Goal: Task Accomplishment & Management: Manage account settings

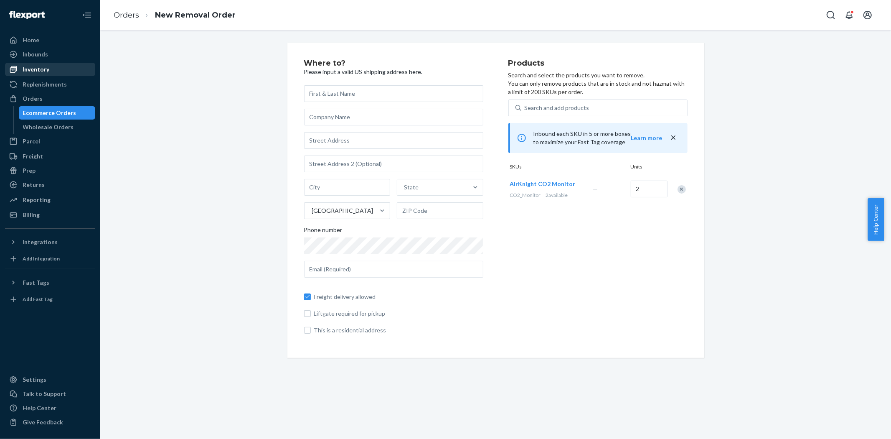
click at [36, 64] on div "Inventory" at bounding box center [50, 70] width 89 height 12
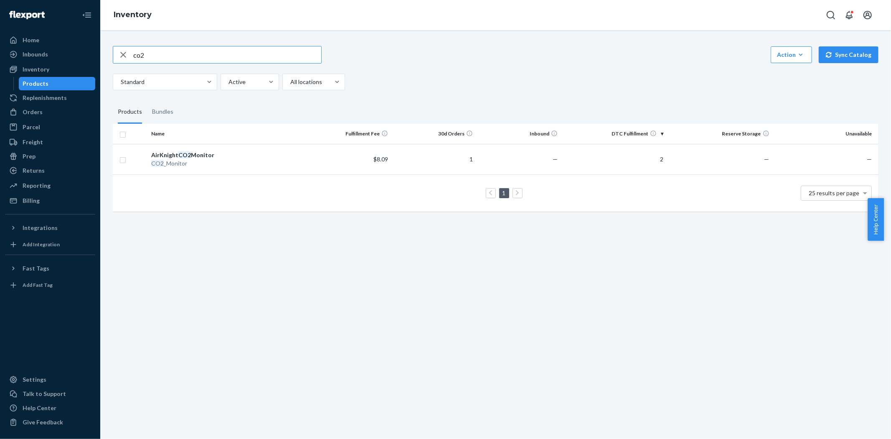
drag, startPoint x: 149, startPoint y: 56, endPoint x: 130, endPoint y: 52, distance: 19.6
click at [130, 52] on div "co2" at bounding box center [217, 54] width 208 height 17
click at [797, 51] on icon "button" at bounding box center [801, 55] width 8 height 8
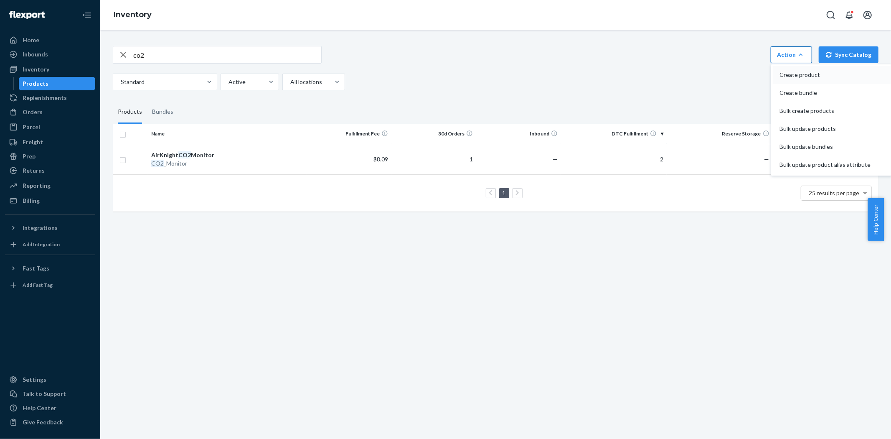
click at [786, 75] on span "Create product" at bounding box center [825, 75] width 91 height 6
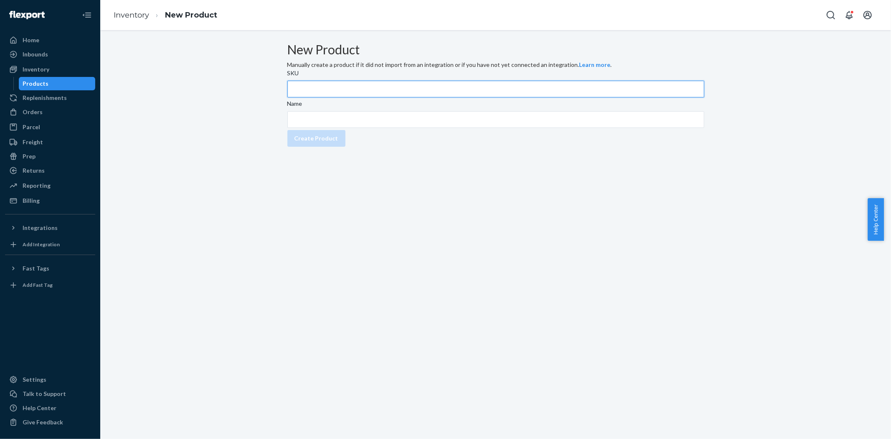
click at [350, 97] on input "SKU" at bounding box center [495, 89] width 417 height 17
type input "KT9000-Cam-Finders"
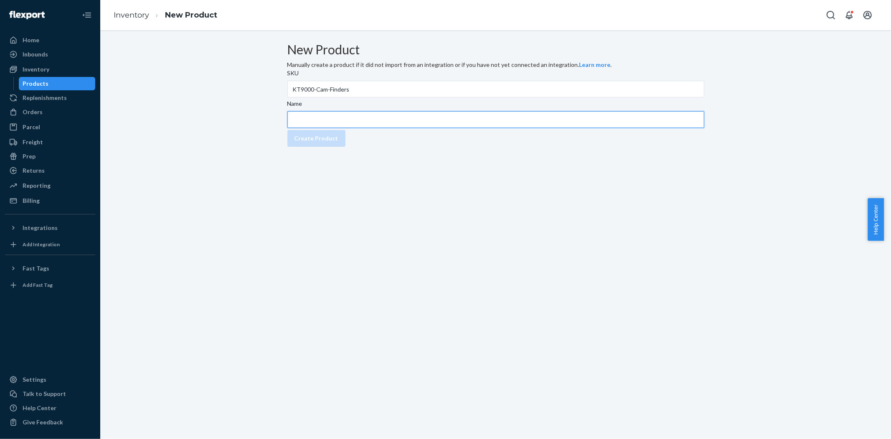
click at [346, 128] on input "Name" at bounding box center [495, 119] width 417 height 17
type input "Hidden Camera Finders for KT9000"
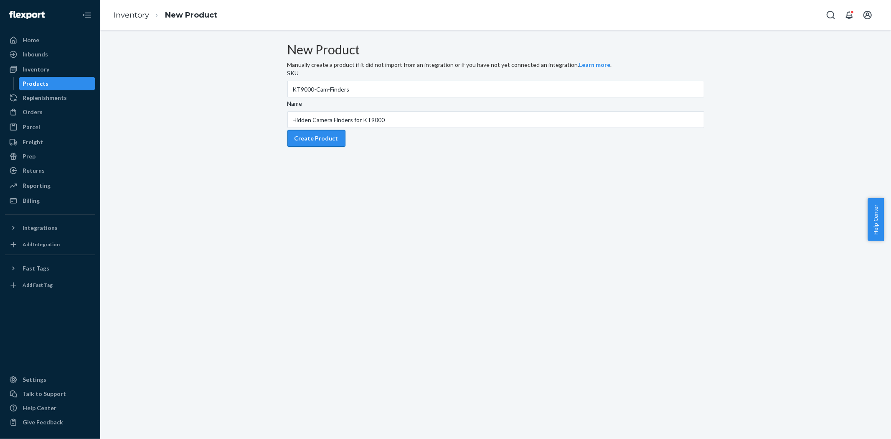
click at [328, 147] on button "Create Product" at bounding box center [316, 138] width 58 height 17
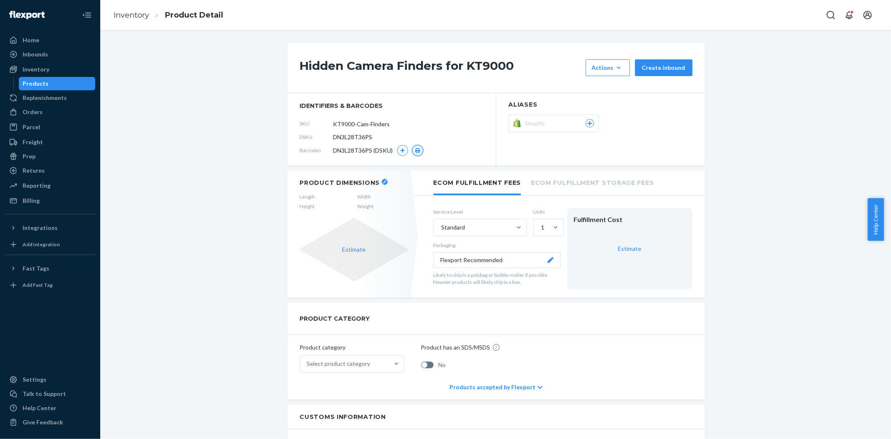
click at [415, 151] on icon "button" at bounding box center [417, 150] width 5 height 5
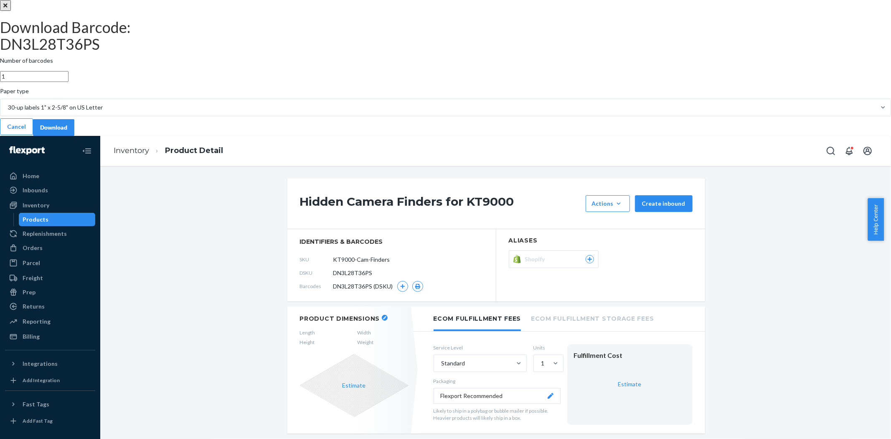
click at [69, 82] on input "1" at bounding box center [34, 76] width 69 height 11
click at [69, 82] on input "2" at bounding box center [34, 76] width 69 height 11
click at [69, 82] on input "3" at bounding box center [34, 76] width 69 height 11
click at [69, 82] on input "4" at bounding box center [34, 76] width 69 height 11
click at [69, 82] on input "5" at bounding box center [34, 76] width 69 height 11
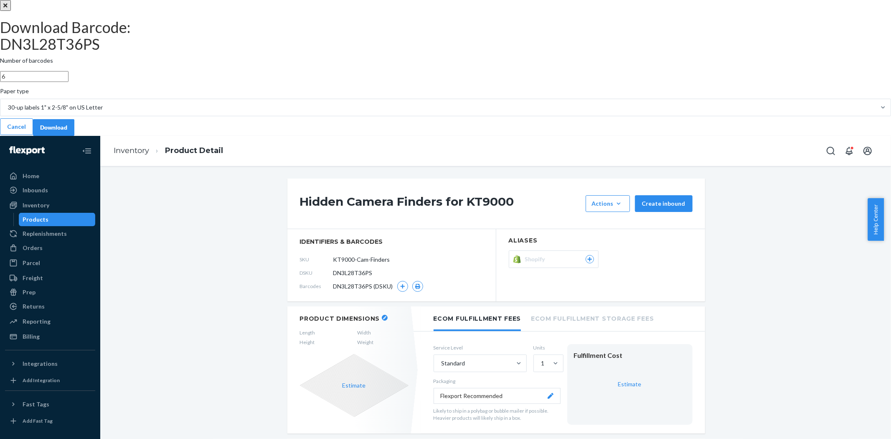
click at [69, 82] on input "6" at bounding box center [34, 76] width 69 height 11
type input "30"
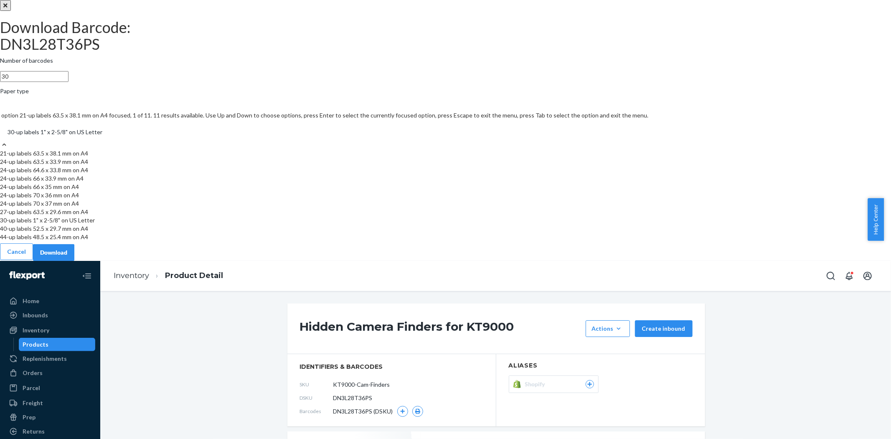
click at [8, 149] on div at bounding box center [4, 144] width 8 height 9
click at [8, 136] on input "Paper type option 21-up labels 63.5 x 38.1 mm on A4 focused, 1 of 11. 11 result…" at bounding box center [7, 132] width 1 height 8
click at [503, 99] on div "Paper type" at bounding box center [445, 93] width 891 height 12
click at [8, 136] on input "Paper type option 21-up labels 63.5 x 38.1 mm on A4 focused, 1 of 11. 11 result…" at bounding box center [7, 132] width 1 height 8
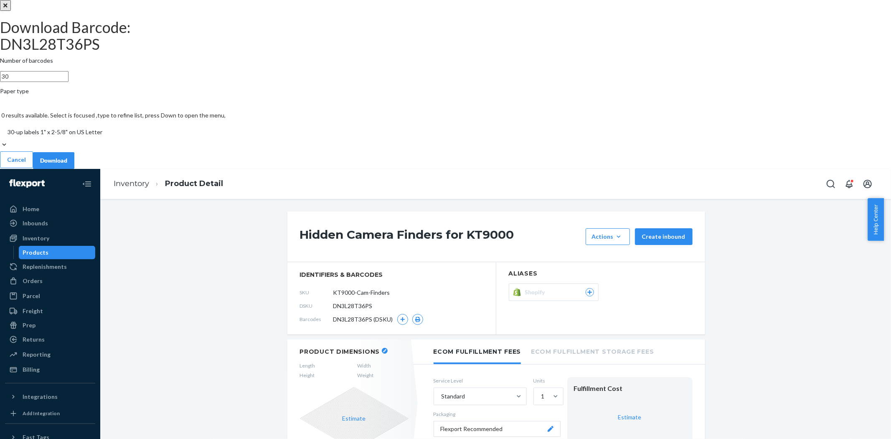
click at [67, 165] on div "Download" at bounding box center [53, 160] width 27 height 8
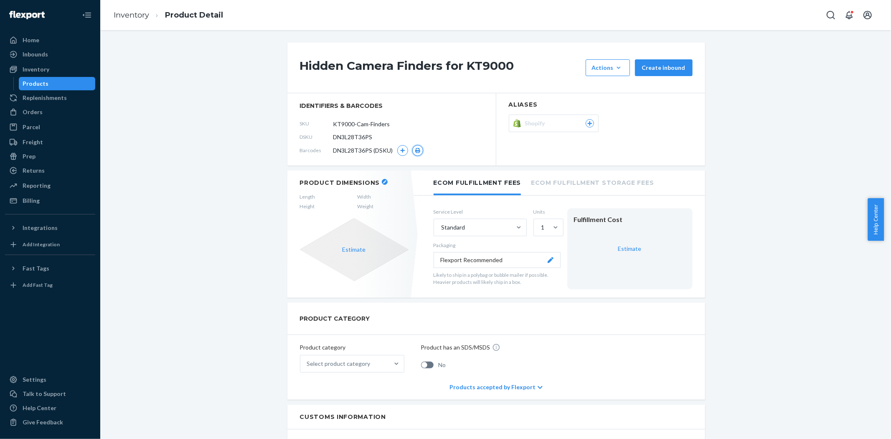
scroll to position [46, 0]
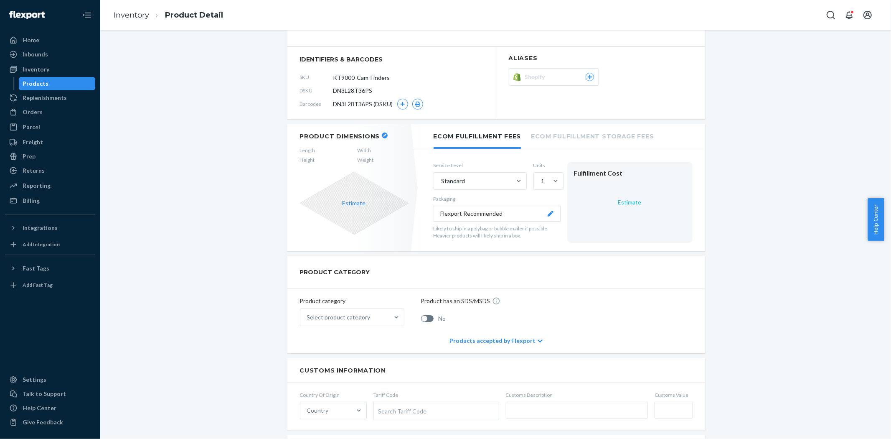
click at [628, 205] on link "Estimate" at bounding box center [629, 201] width 23 height 7
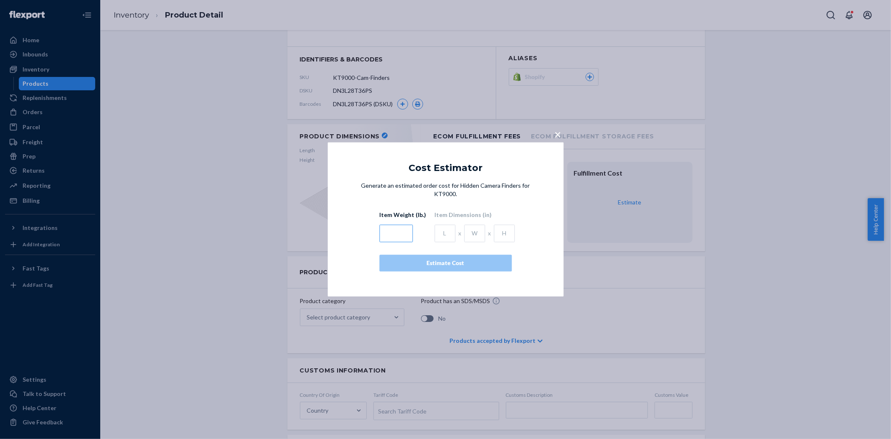
click at [387, 237] on input "text" at bounding box center [395, 234] width 33 height 18
type input "0.1"
type input "1"
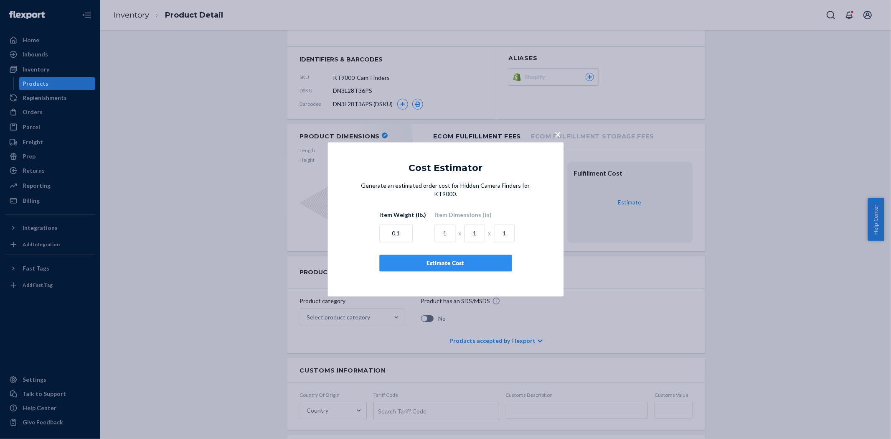
click at [417, 260] on div "Estimate Cost" at bounding box center [445, 263] width 118 height 8
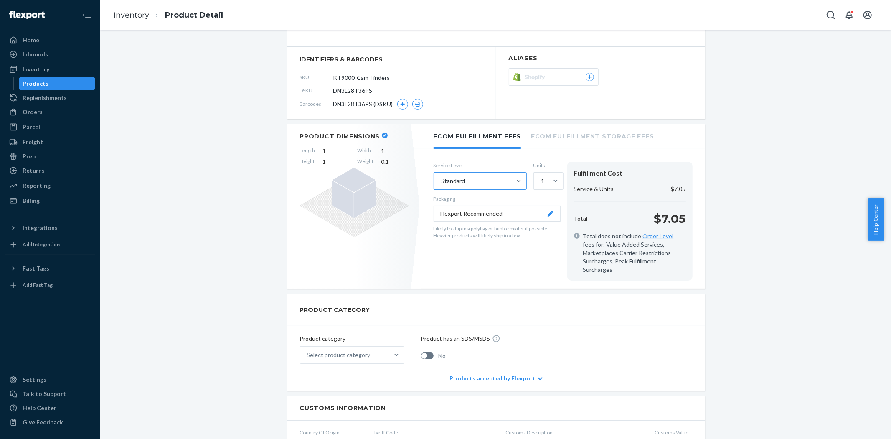
click at [520, 173] on div at bounding box center [518, 181] width 15 height 17
click at [442, 177] on input "Standard" at bounding box center [441, 181] width 1 height 8
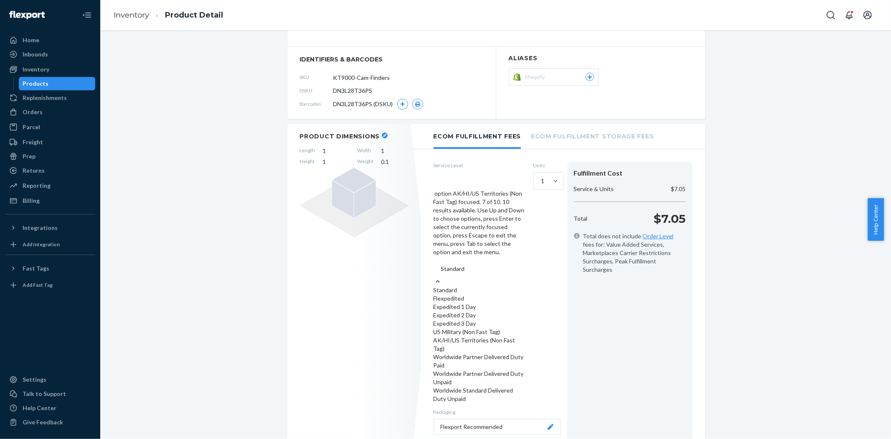
scroll to position [78, 0]
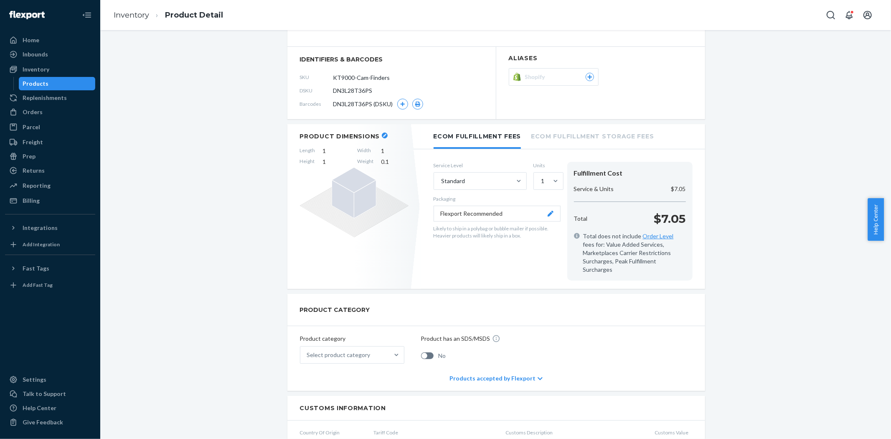
click at [547, 214] on icon at bounding box center [550, 214] width 6 height 6
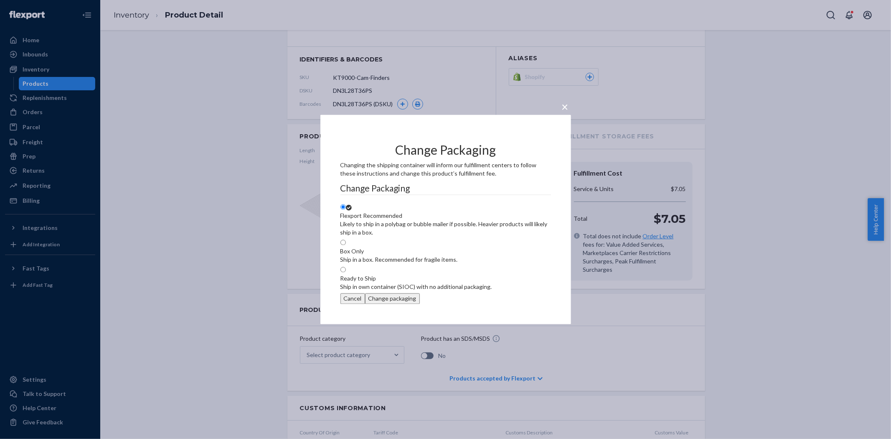
click at [408, 283] on div "Ship in own container (SIOC) with no additional packaging." at bounding box center [417, 287] width 152 height 8
click at [346, 272] on input "Ready to Ship Ship in own container (SIOC) with no additional packaging." at bounding box center [343, 269] width 5 height 5
radio input "true"
click at [420, 304] on button "Change packaging" at bounding box center [392, 298] width 55 height 11
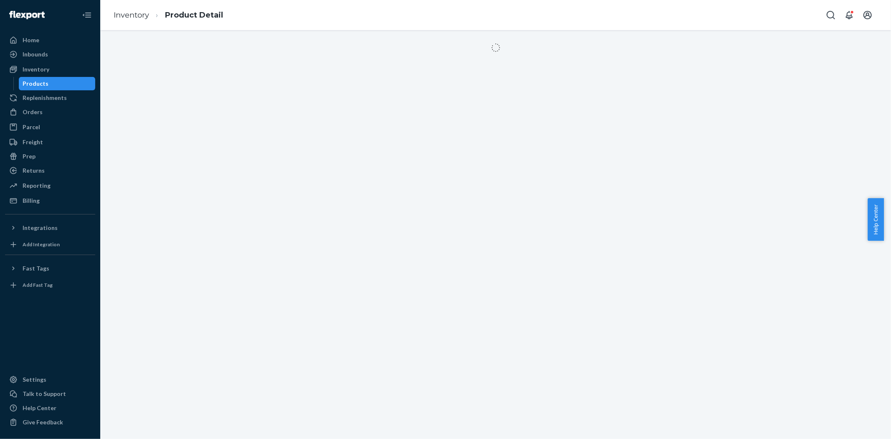
scroll to position [0, 0]
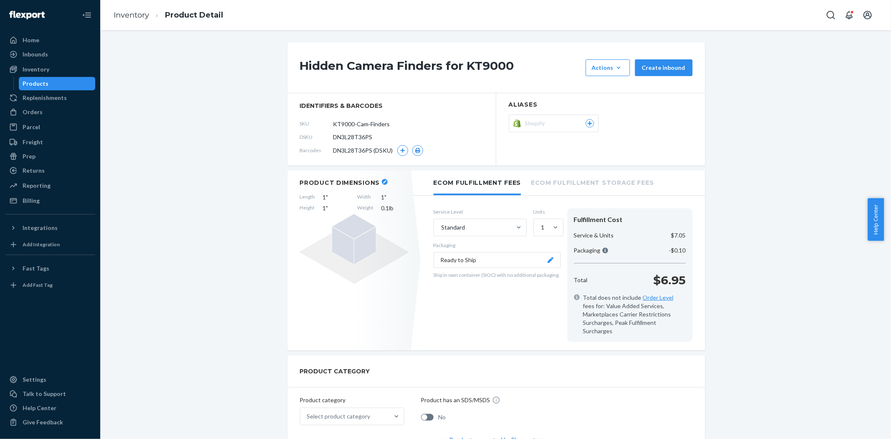
click at [515, 310] on div "Service Level Standard Units 1 Packaging Ready to Ship Ship in own container (S…" at bounding box center [497, 275] width 127 height 134
click at [544, 314] on div "Service Level Standard Units 1 Packaging Ready to Ship Ship in own container (S…" at bounding box center [497, 275] width 127 height 134
click at [545, 264] on button "Ready to Ship" at bounding box center [497, 260] width 127 height 16
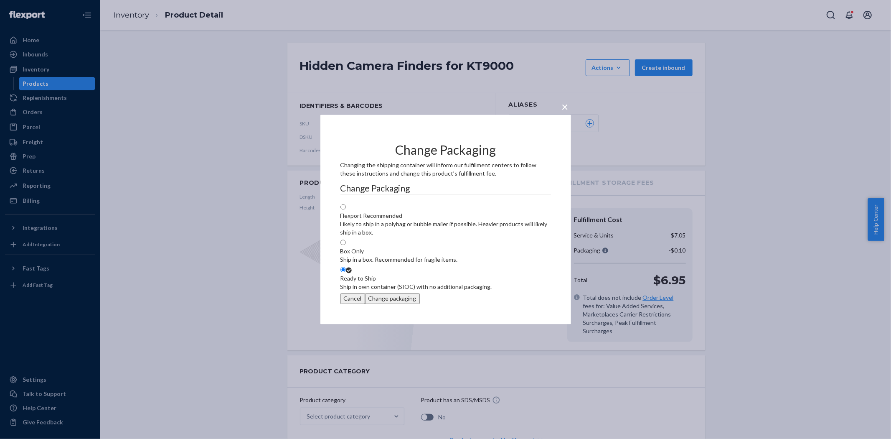
click at [365, 304] on button "Cancel" at bounding box center [353, 298] width 25 height 11
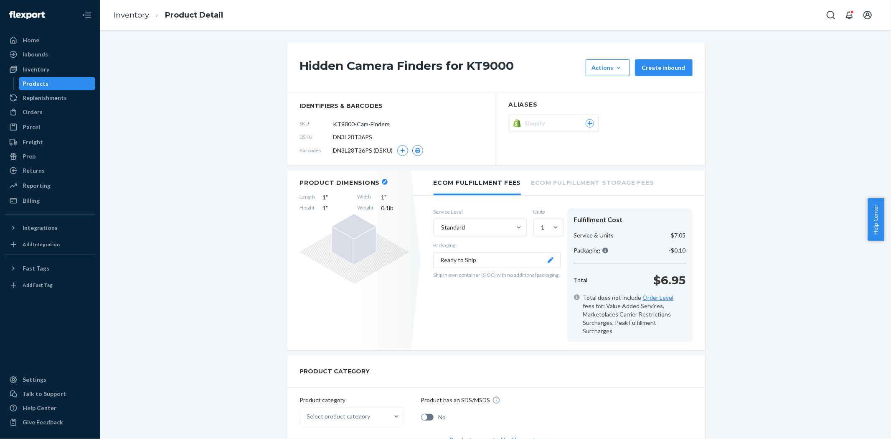
click at [587, 179] on li "Ecom Fulfillment Storage Fees" at bounding box center [592, 181] width 123 height 23
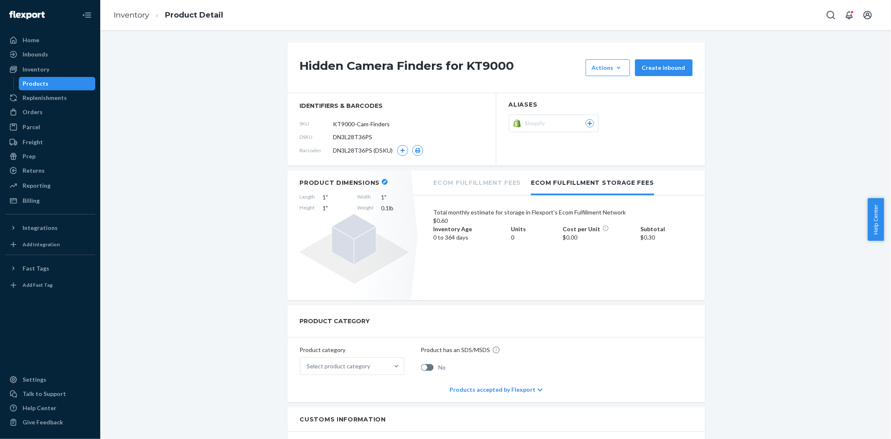
click at [464, 181] on li "Ecom Fulfillment Fees" at bounding box center [478, 181] width 88 height 23
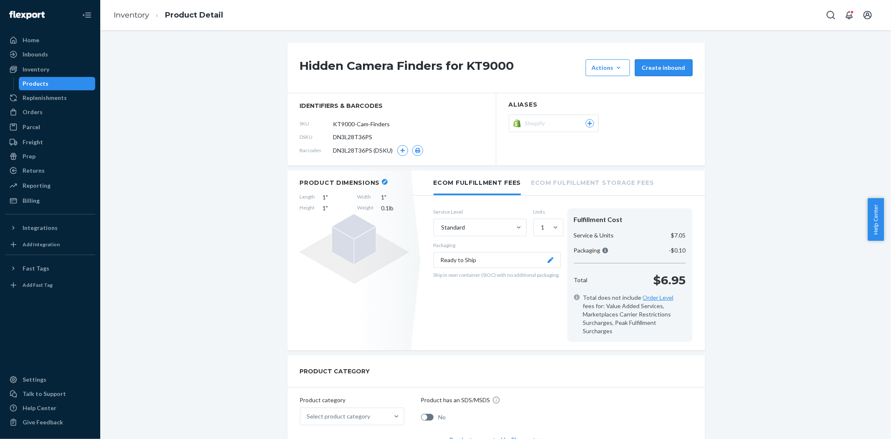
click at [653, 66] on button "Create inbound" at bounding box center [664, 67] width 58 height 17
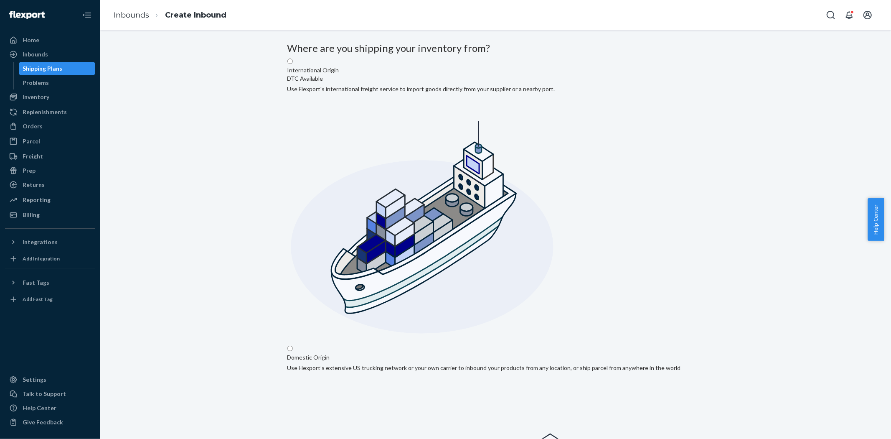
click at [293, 346] on input "Domestic Origin Use Flexport’s extensive US trucking network or your own carrie…" at bounding box center [289, 348] width 5 height 5
radio input "true"
click at [430, 127] on label "International Origin DTC Available Use Flexport's international freight service…" at bounding box center [421, 200] width 268 height 285
click at [293, 64] on input "International Origin DTC Available Use Flexport's international freight service…" at bounding box center [289, 60] width 5 height 5
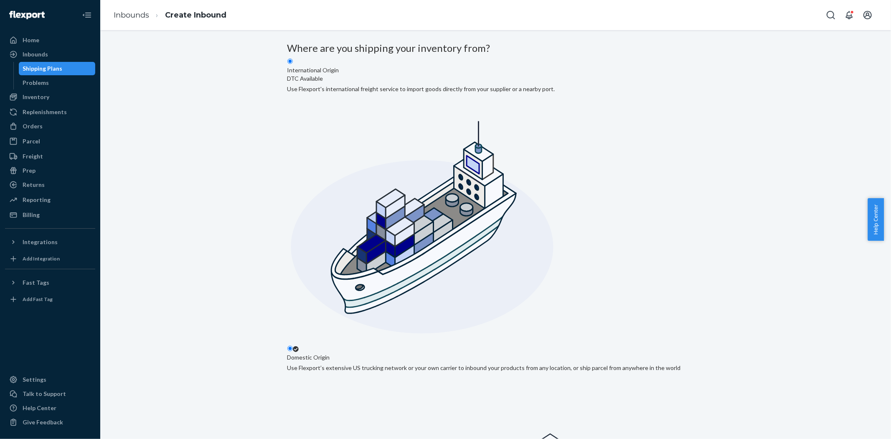
radio input "true"
click at [293, 346] on input "Domestic Origin Use Flexport’s extensive US trucking network or your own carrie…" at bounding box center [289, 348] width 5 height 5
radio input "true"
click at [415, 128] on label "International Origin DTC Available Use Flexport's international freight service…" at bounding box center [421, 200] width 268 height 285
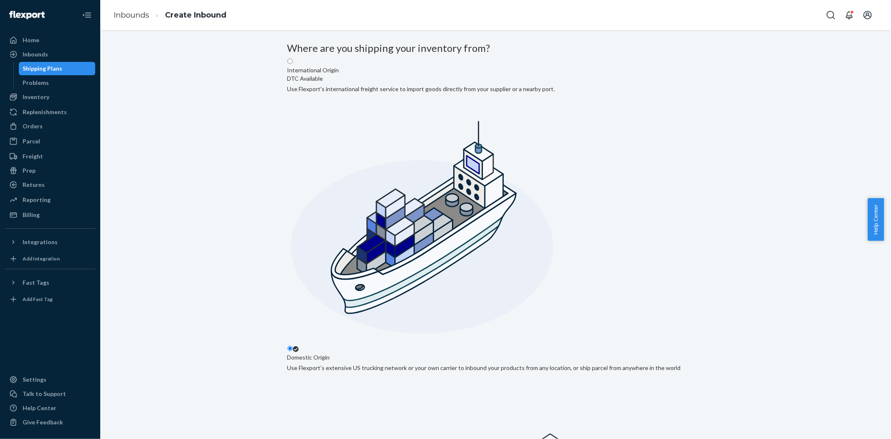
click at [293, 64] on input "International Origin DTC Available Use Flexport's international freight service…" at bounding box center [289, 60] width 5 height 5
radio input "true"
click at [293, 346] on input "Domestic Origin Use Flexport’s extensive US trucking network or your own carrie…" at bounding box center [289, 348] width 5 height 5
radio input "true"
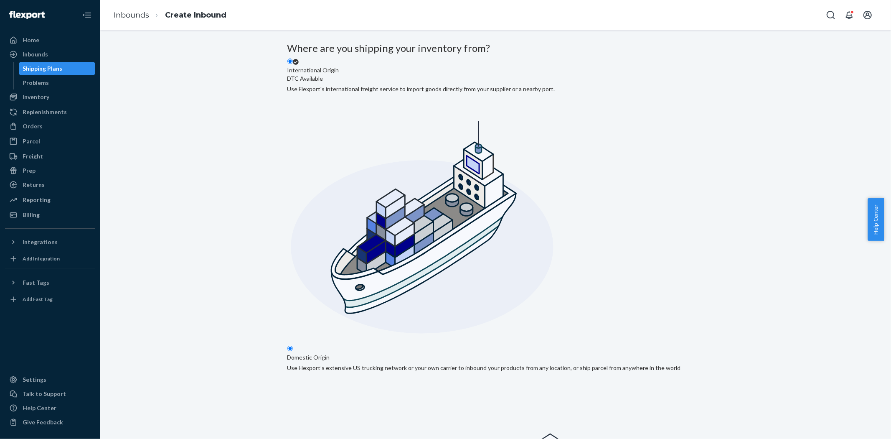
radio input "false"
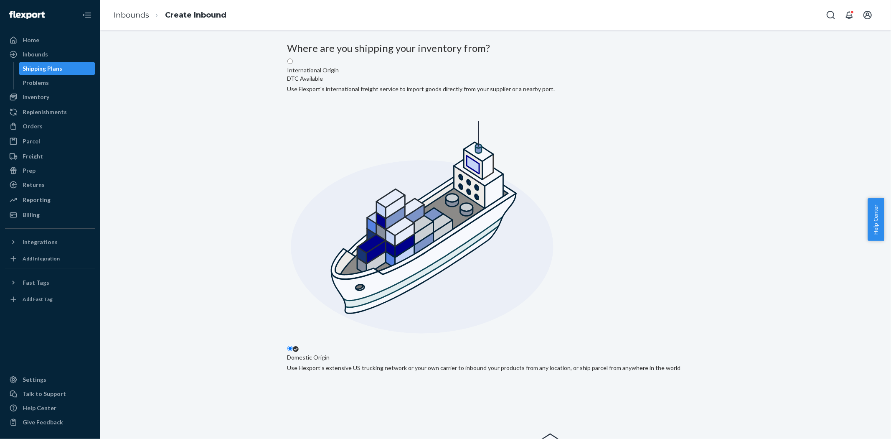
type input "[PERSON_NAME]"
type input "[STREET_ADDRESS]"
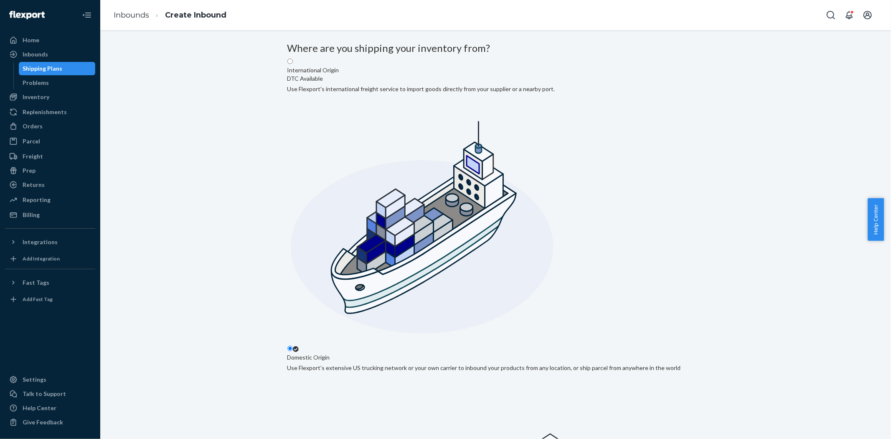
type input "Unit 2"
type input "[GEOGRAPHIC_DATA]"
type input "IL"
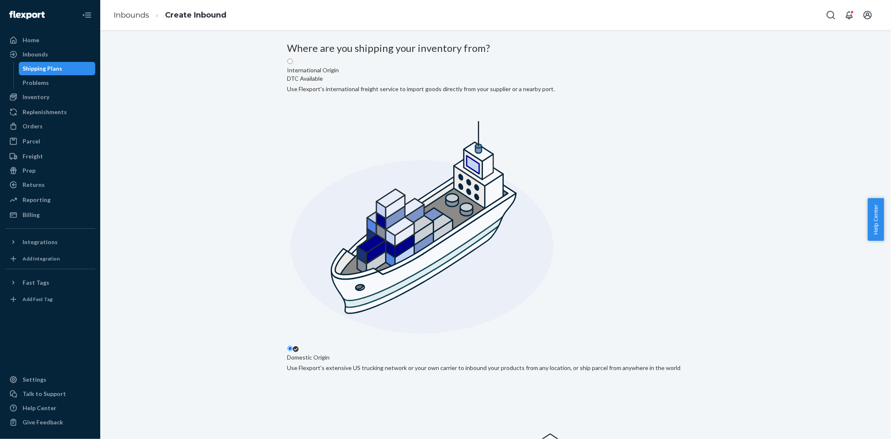
click at [446, 319] on body "Home Inbounds Shipping Plans Problems Inventory Products Replenishments Orders …" at bounding box center [445, 219] width 891 height 439
type input "60302"
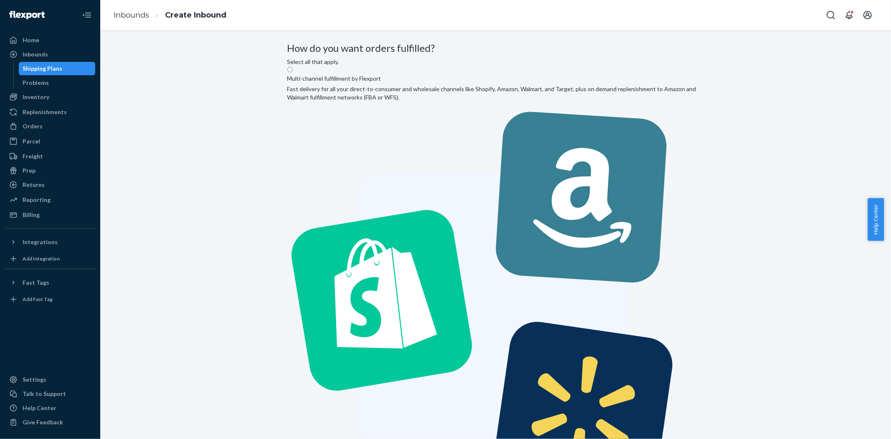
click at [429, 150] on label "Multi-channel fulfillment by Flexport Fast delivery for all your direct-to-cons…" at bounding box center [495, 293] width 417 height 455
click at [293, 72] on input "Multi-channel fulfillment by Flexport Fast delivery for all your direct-to-cons…" at bounding box center [289, 69] width 5 height 5
radio input "true"
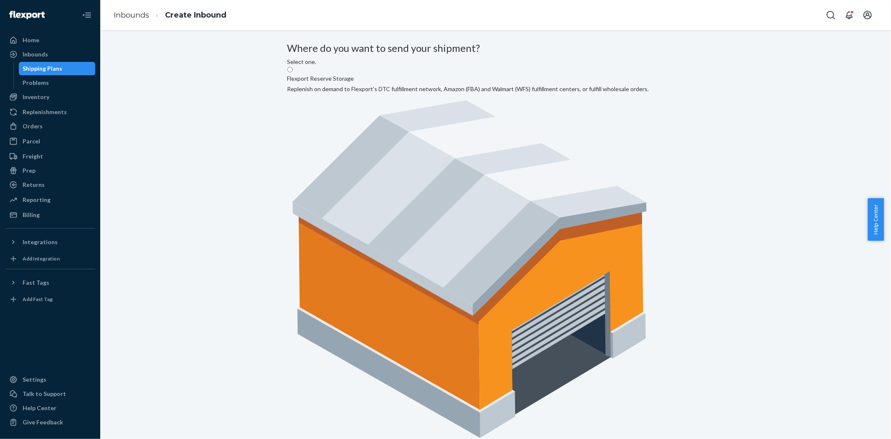
radio input "true"
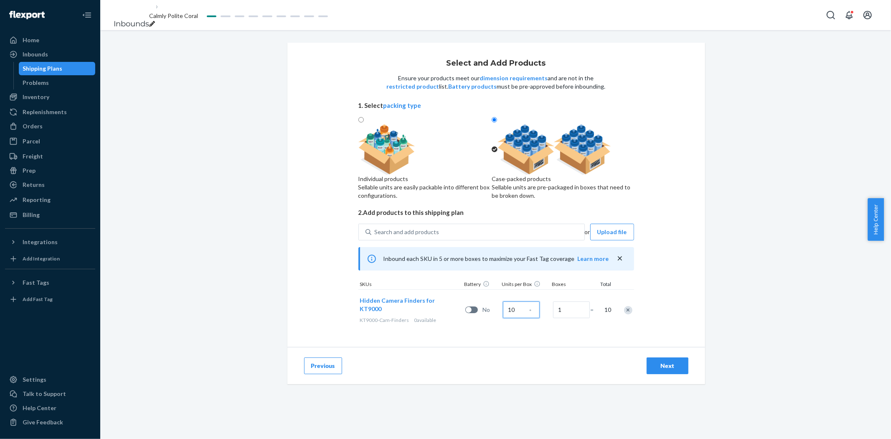
type input "10"
click at [482, 347] on div "Select and Add Products Ensure your products meet our dimension requirements an…" at bounding box center [496, 195] width 418 height 304
click at [658, 370] on div "Next" at bounding box center [668, 365] width 28 height 8
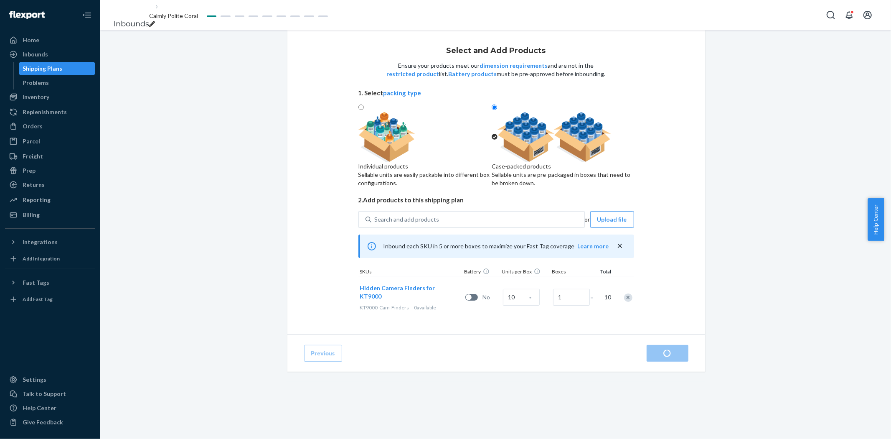
radio input "true"
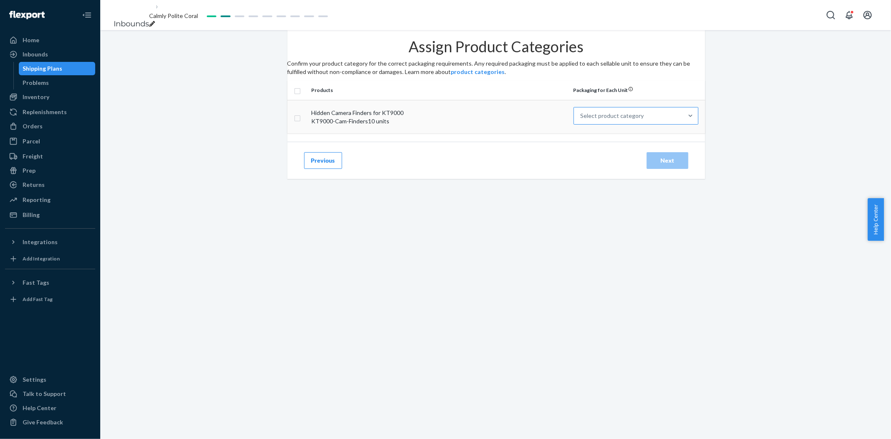
click at [602, 120] on div "Select product category" at bounding box center [613, 116] width 64 height 8
click at [582, 120] on input "Select product category" at bounding box center [581, 116] width 1 height 8
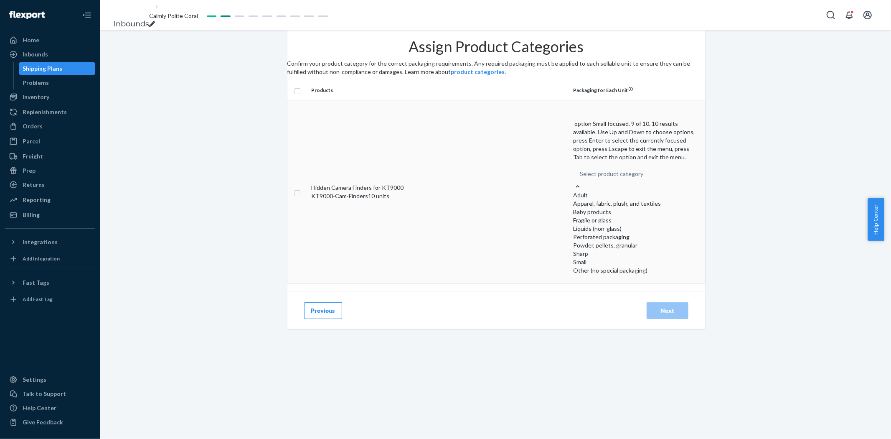
scroll to position [61, 0]
click at [595, 258] on div "Small" at bounding box center [636, 262] width 125 height 8
click at [581, 178] on input "option Small focused, 9 of 10. 10 results available. Use Up and Down to choose …" at bounding box center [580, 174] width 1 height 8
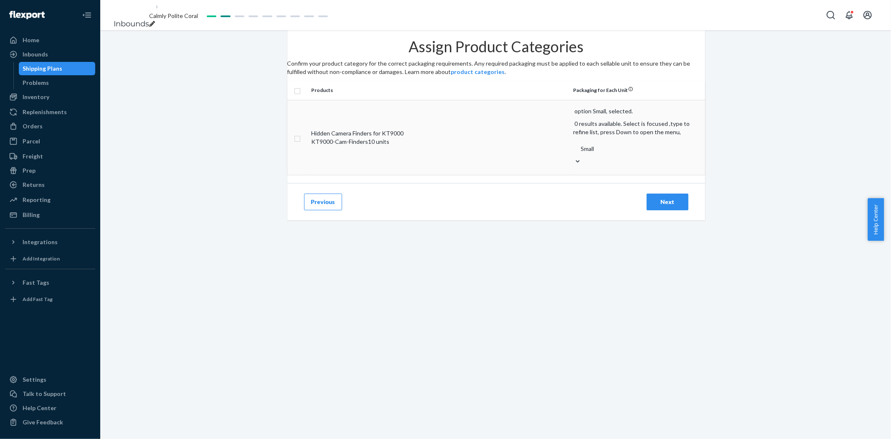
click at [618, 149] on div "Small" at bounding box center [636, 148] width 125 height 17
click at [581, 149] on input "option Small, selected. 0 results available. Select is focused ,type to refine …" at bounding box center [580, 149] width 1 height 8
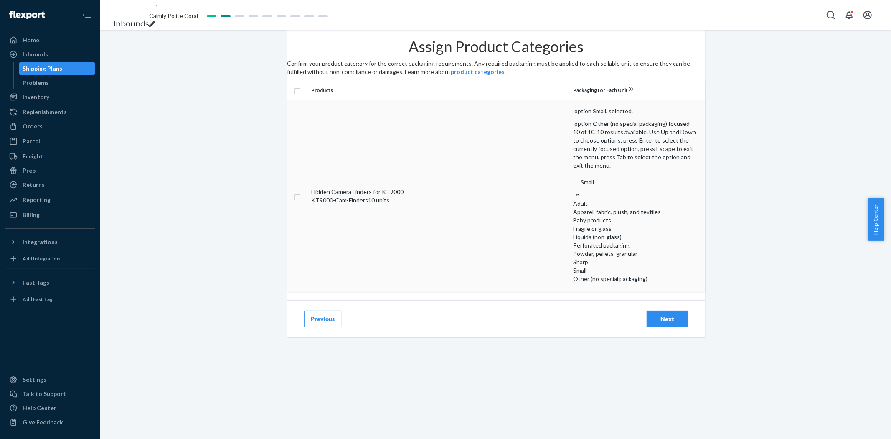
click at [598, 275] on div "Other (no special packaging)" at bounding box center [636, 279] width 125 height 8
click at [581, 186] on input "option Small, selected. option Other (no special packaging) focused, 10 of 10. …" at bounding box center [580, 182] width 1 height 8
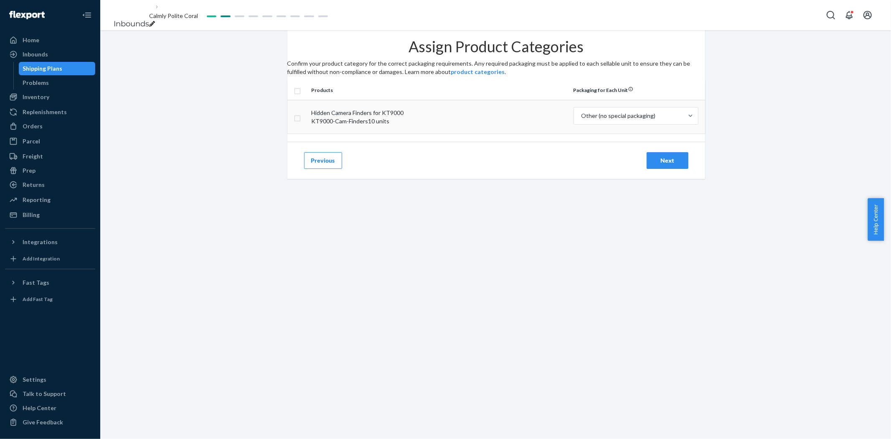
click at [669, 165] on div "Next" at bounding box center [668, 160] width 28 height 8
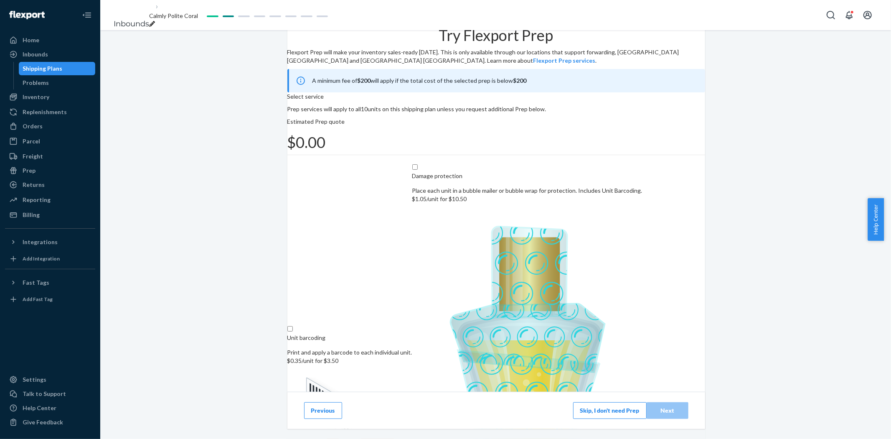
scroll to position [15, 0]
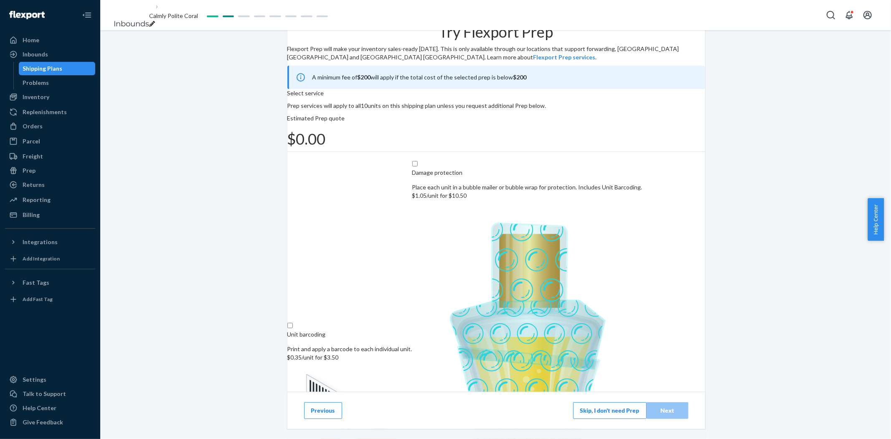
click at [590, 410] on button "Skip, I don't need Prep" at bounding box center [610, 410] width 74 height 17
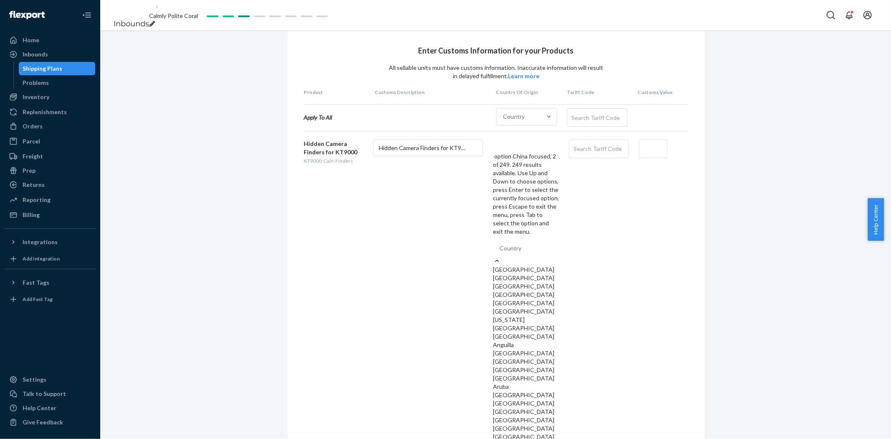
click at [524, 274] on div "[GEOGRAPHIC_DATA]" at bounding box center [526, 278] width 66 height 8
click at [501, 244] on input "option China focused, 2 of 249. 249 results available. Use Up and Down to choos…" at bounding box center [500, 248] width 1 height 8
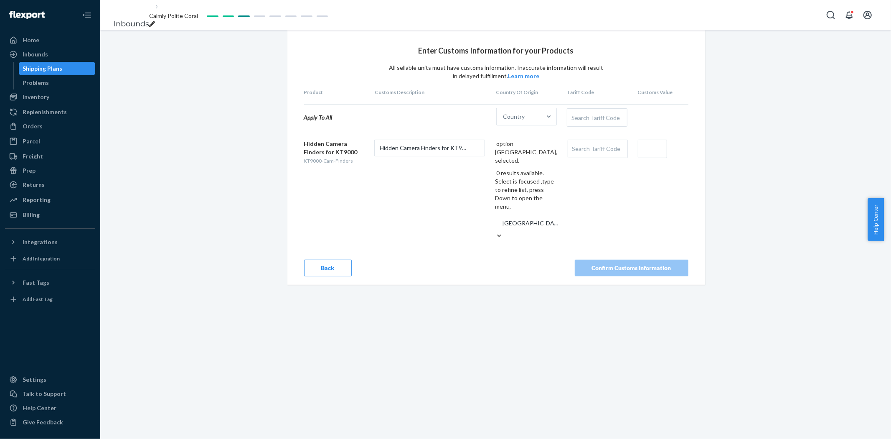
click at [594, 157] on div "Search Tariff Code" at bounding box center [597, 149] width 59 height 18
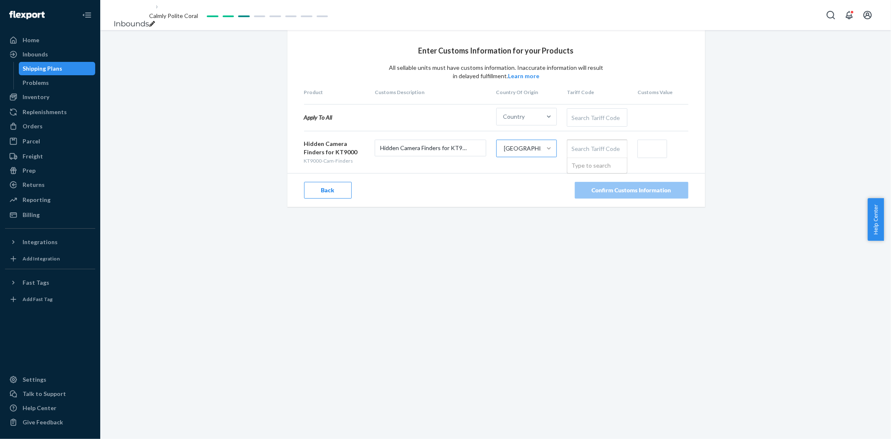
click at [607, 158] on div "Search Tariff Code" at bounding box center [597, 149] width 60 height 18
type input "NESOI"
click at [645, 158] on input "text" at bounding box center [653, 149] width 30 height 18
click at [478, 197] on div "Back Confirm Customs Information" at bounding box center [496, 190] width 418 height 34
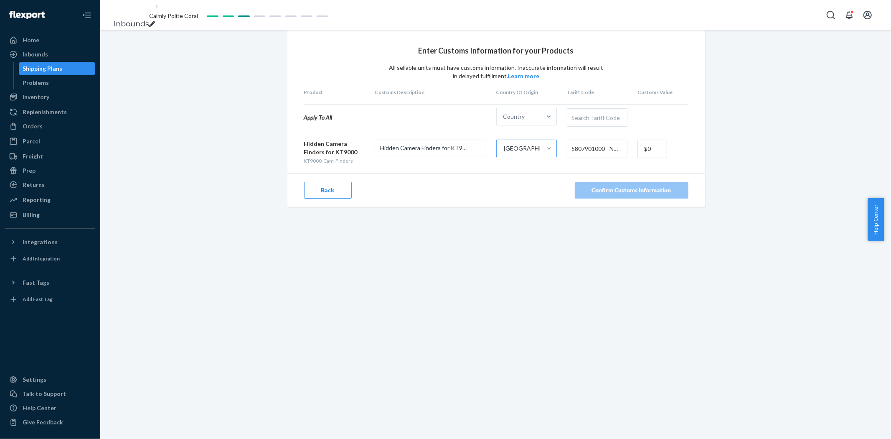
click at [653, 158] on input "$0" at bounding box center [653, 149] width 30 height 18
type input "$0.1"
click at [628, 194] on div "Confirm Customs Information" at bounding box center [631, 190] width 79 height 8
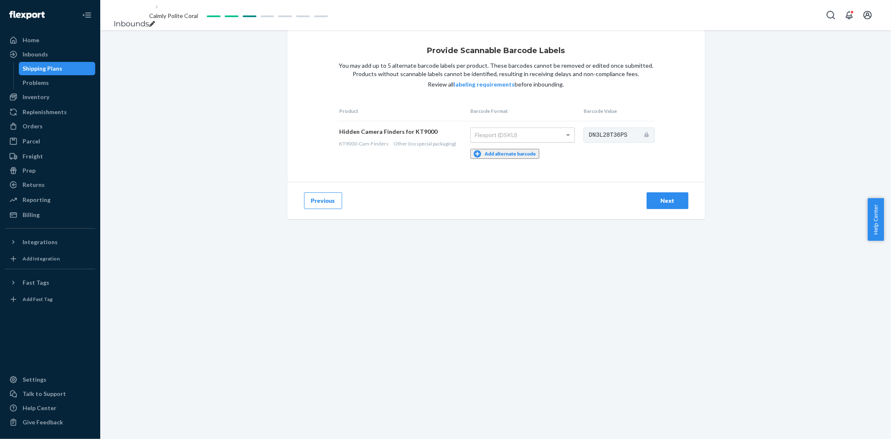
click at [532, 142] on div "Flexport (DSKU)" at bounding box center [523, 135] width 104 height 14
click at [564, 142] on span at bounding box center [569, 135] width 10 height 14
click at [661, 172] on div "Provide Scannable Barcode Labels You may add up to 5 alternate barcode labels p…" at bounding box center [496, 106] width 418 height 152
click at [675, 209] on button "Next" at bounding box center [668, 200] width 42 height 17
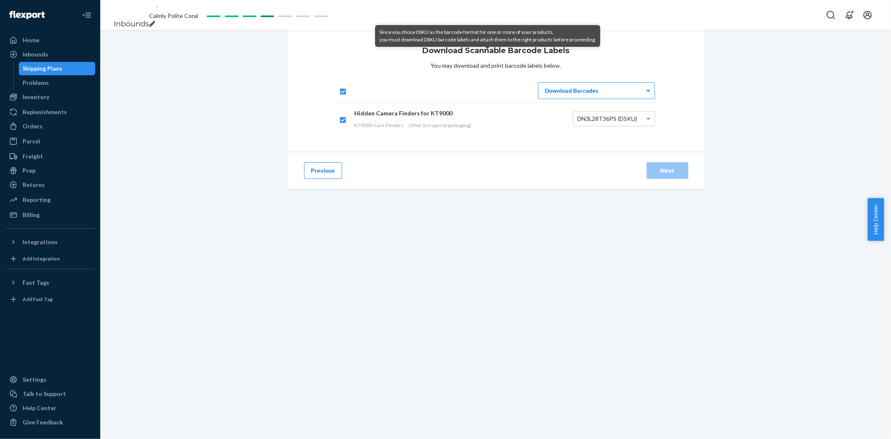
click at [198, 13] on div "Calmly Polite Coral" at bounding box center [173, 20] width 49 height 17
type input "KT9000 camera finders"
click at [546, 189] on div "Previous Next" at bounding box center [496, 170] width 418 height 37
click at [632, 152] on div "Download Scannable Barcode Labels You may download and print barcode labels bel…" at bounding box center [496, 91] width 418 height 122
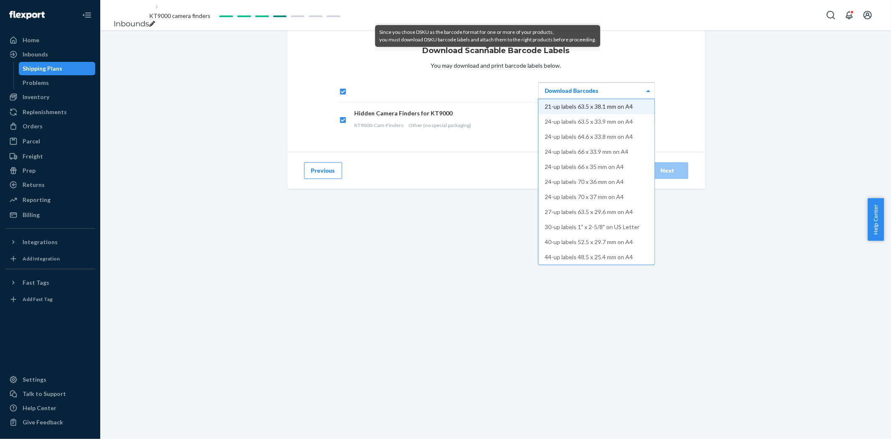
click at [587, 99] on div "Download Barcodes" at bounding box center [597, 91] width 116 height 16
click at [462, 135] on td "Hidden Camera Finders for KT9000 KT9000-Cam-Finders Other (no special packaging)" at bounding box center [444, 118] width 182 height 33
checkbox input "false"
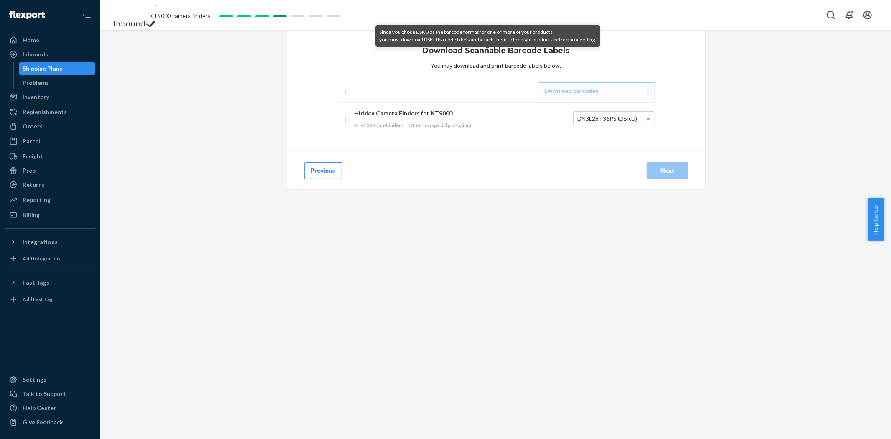
click at [599, 99] on div "Download Barcodes" at bounding box center [597, 91] width 116 height 16
click at [595, 99] on div "Download Barcodes" at bounding box center [597, 91] width 116 height 16
click at [628, 122] on span "DN3L28T36PS (DSKU)" at bounding box center [608, 118] width 60 height 7
checkbox input "true"
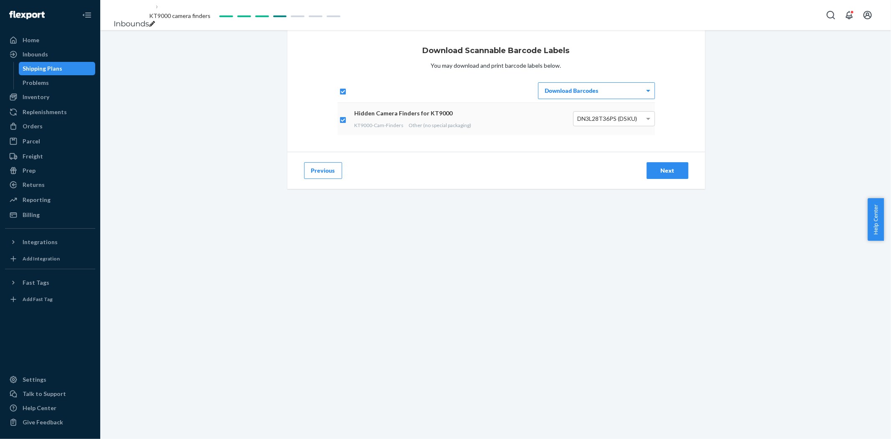
click at [666, 175] on div "Next" at bounding box center [668, 170] width 28 height 8
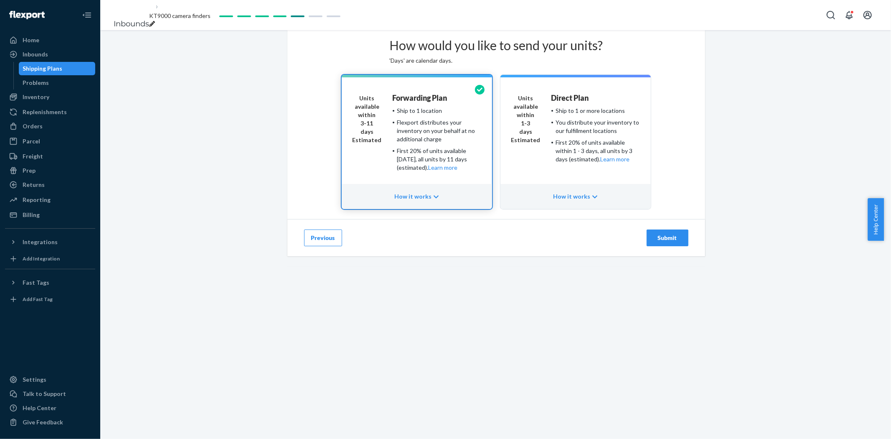
click at [608, 115] on div "Ship to 1 or more locations" at bounding box center [590, 111] width 69 height 8
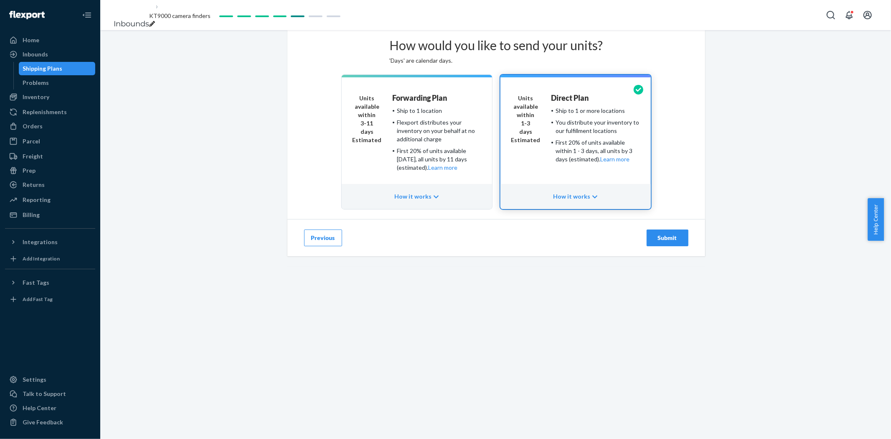
click at [665, 246] on button "Submit" at bounding box center [668, 237] width 42 height 17
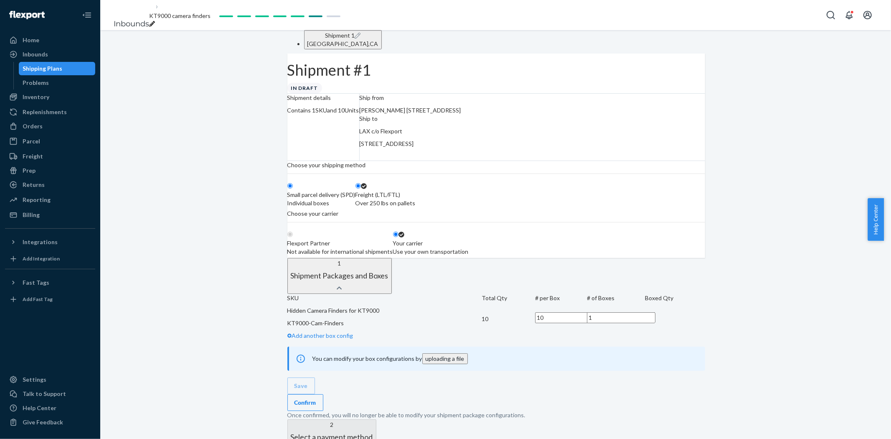
radio input "true"
radio input "false"
radio input "true"
radio input "false"
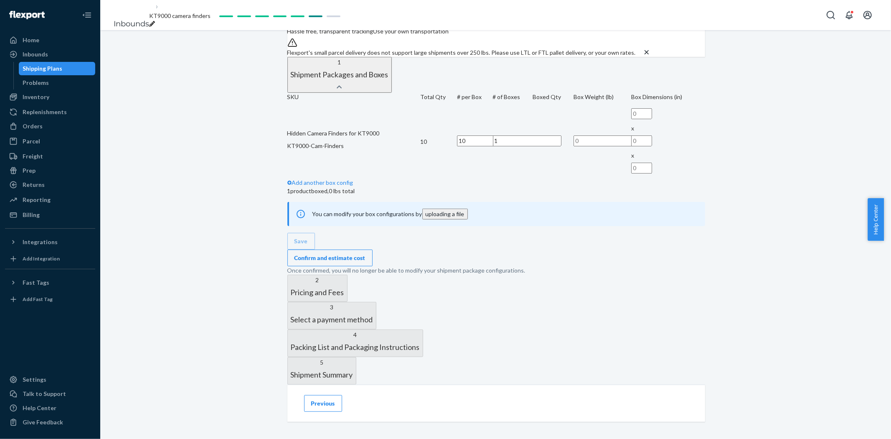
scroll to position [232, 0]
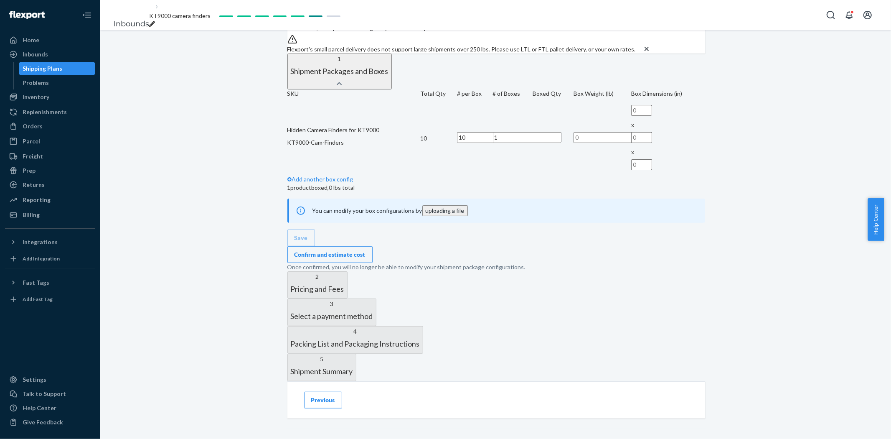
click at [574, 143] on input "text" at bounding box center [608, 137] width 69 height 11
type input "1"
click at [631, 116] on input "text" at bounding box center [641, 110] width 21 height 11
type input "16"
type input "12"
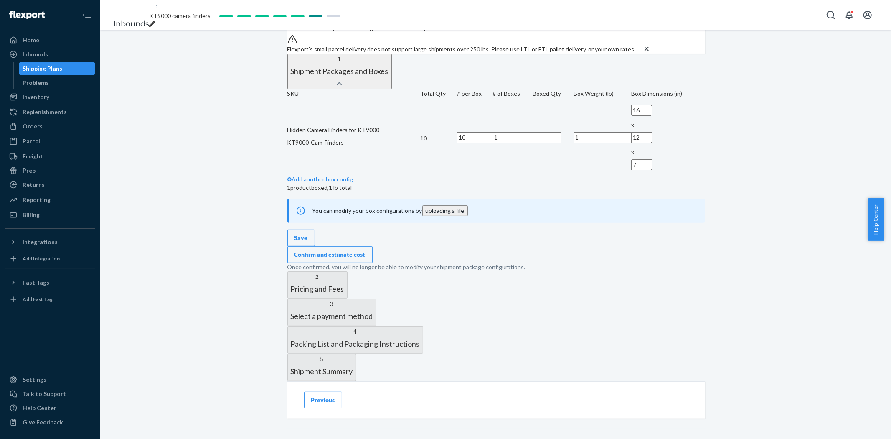
type input "7"
click at [657, 271] on div "SKU Total Qty # per Box # of Boxes Boxed Qty Box Weight (lb) Box Dimensions (in…" at bounding box center [496, 180] width 418 height 182
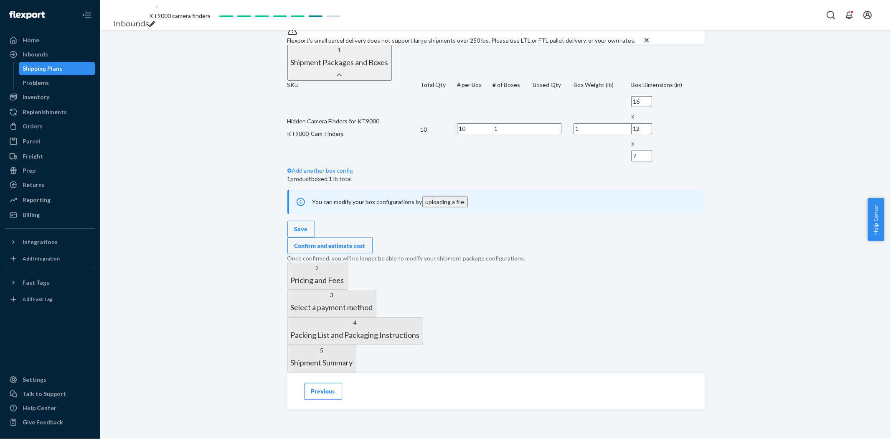
scroll to position [325, 0]
click at [366, 250] on div "Confirm and estimate cost" at bounding box center [330, 245] width 71 height 8
click at [631, 107] on input "16" at bounding box center [641, 101] width 21 height 11
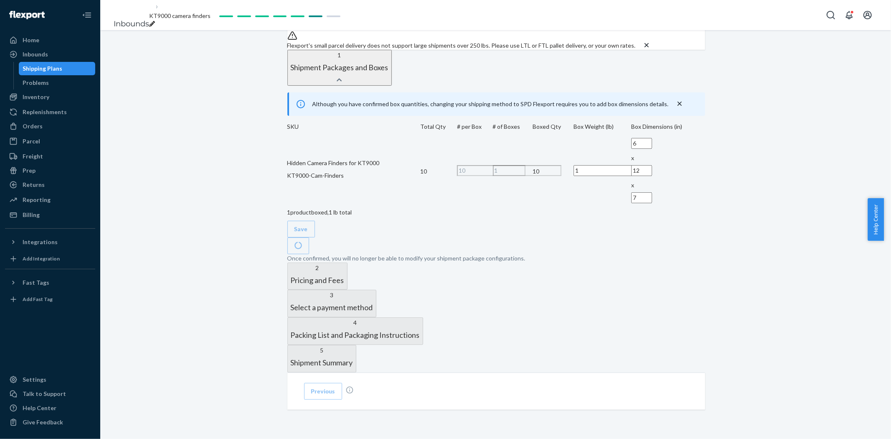
type input "6"
type input "4"
click at [439, 208] on td at bounding box center [496, 208] width 418 height 0
click at [498, 241] on div "Although you have confirmed box quantities, changing your shipping method to SP…" at bounding box center [496, 177] width 418 height 170
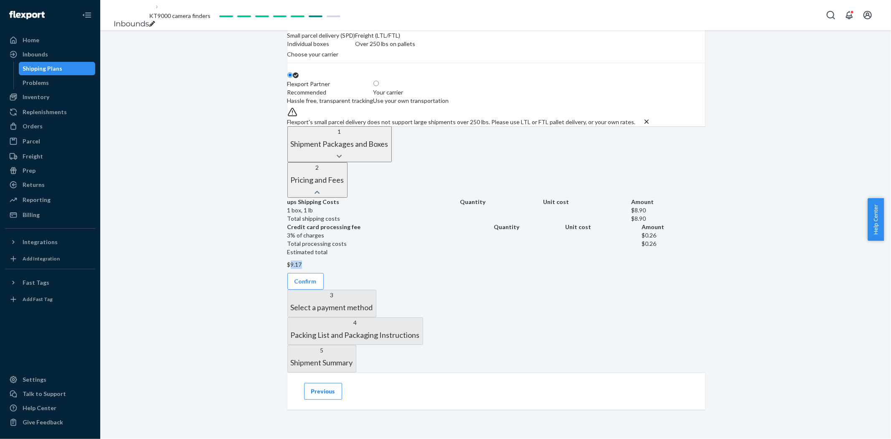
drag, startPoint x: 656, startPoint y: 276, endPoint x: 636, endPoint y: 272, distance: 20.9
click at [636, 269] on div "ups Shipping Costs Quantity Unit cost Amount 1 box, 1 lb $8.90 Total shipping c…" at bounding box center [496, 233] width 418 height 71
click at [295, 290] on div "ups Shipping Costs Quantity Unit cost Amount 1 box, 1 lb $8.90 Total shipping c…" at bounding box center [496, 244] width 418 height 92
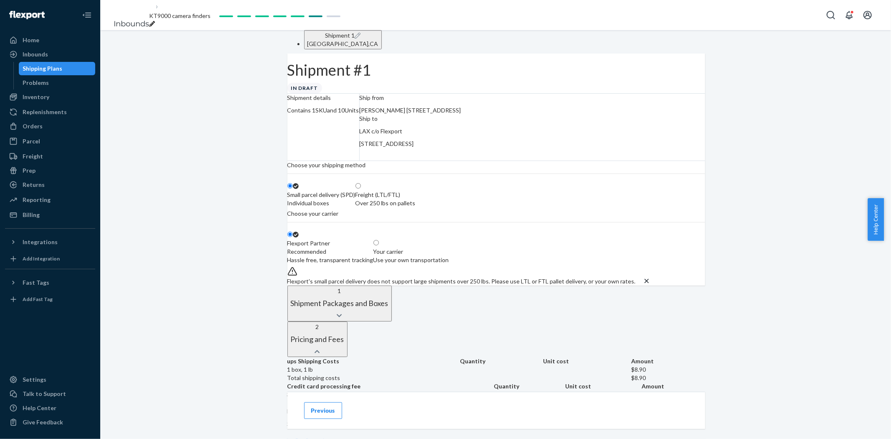
scroll to position [232, 0]
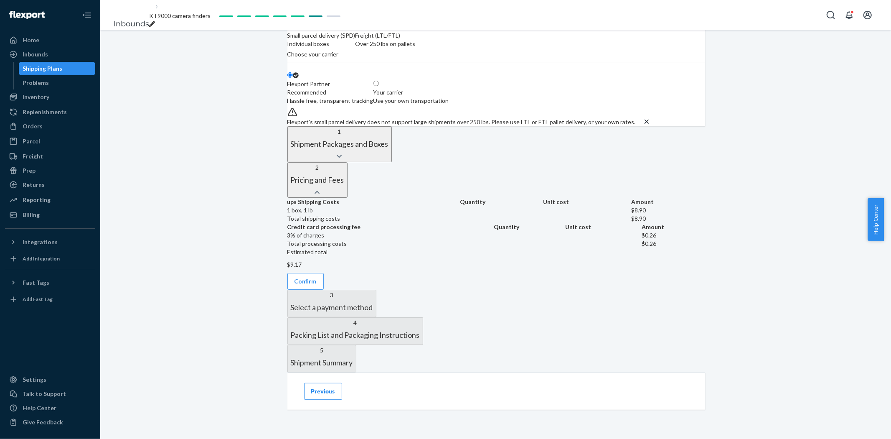
click at [392, 162] on button "1 Shipment Packages and Boxes" at bounding box center [339, 144] width 104 height 36
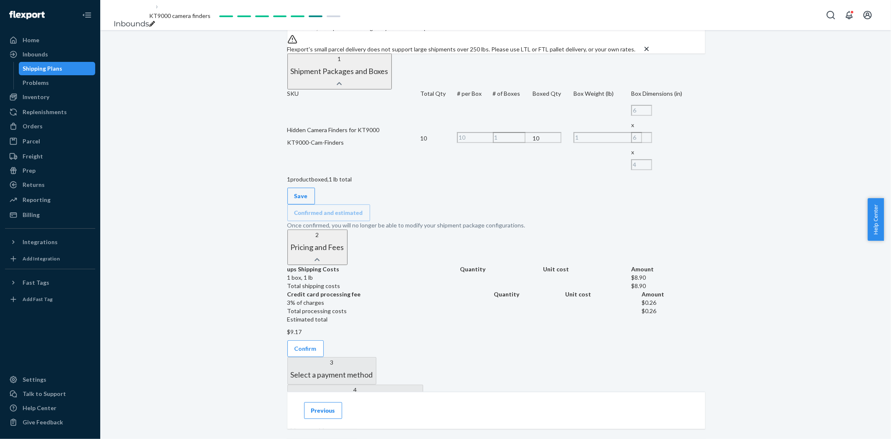
click at [315, 204] on button "Save" at bounding box center [301, 196] width 28 height 17
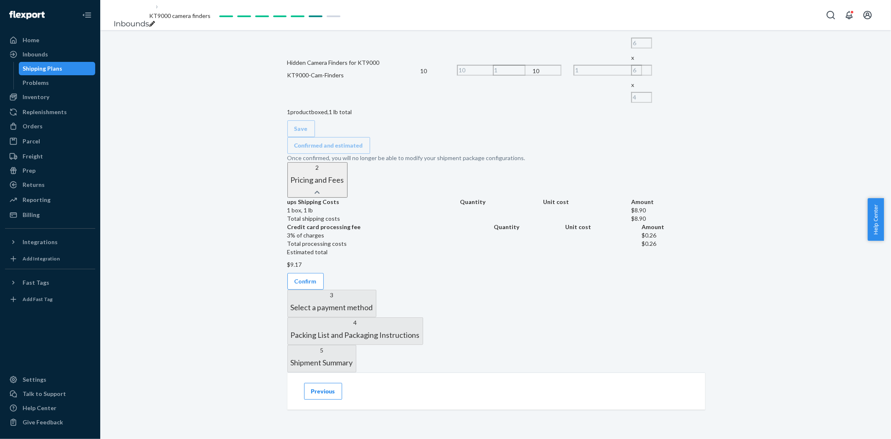
scroll to position [464, 0]
click at [324, 273] on button "Confirm" at bounding box center [305, 281] width 36 height 17
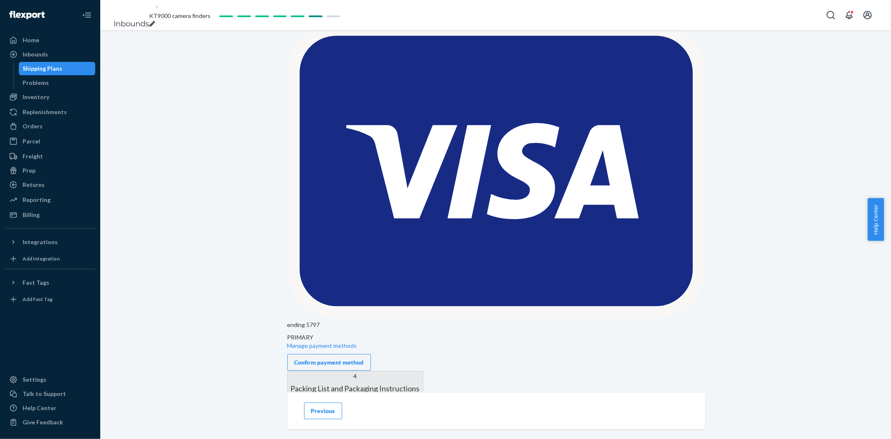
scroll to position [528, 0]
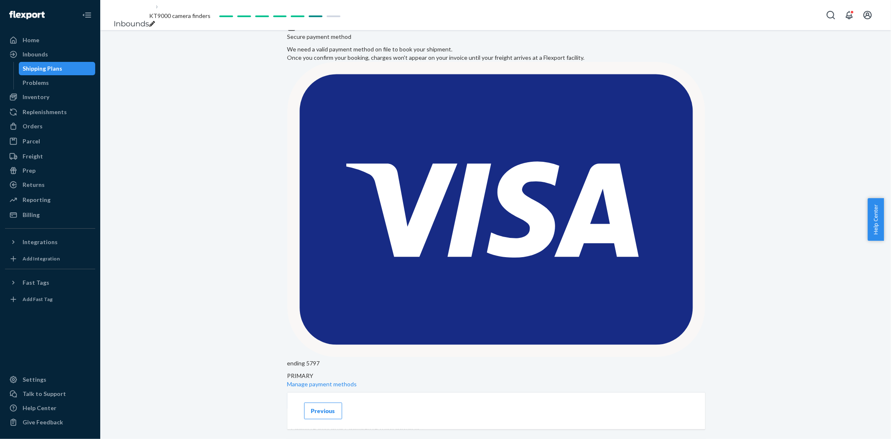
click at [364, 397] on div "Confirm payment method" at bounding box center [329, 401] width 69 height 8
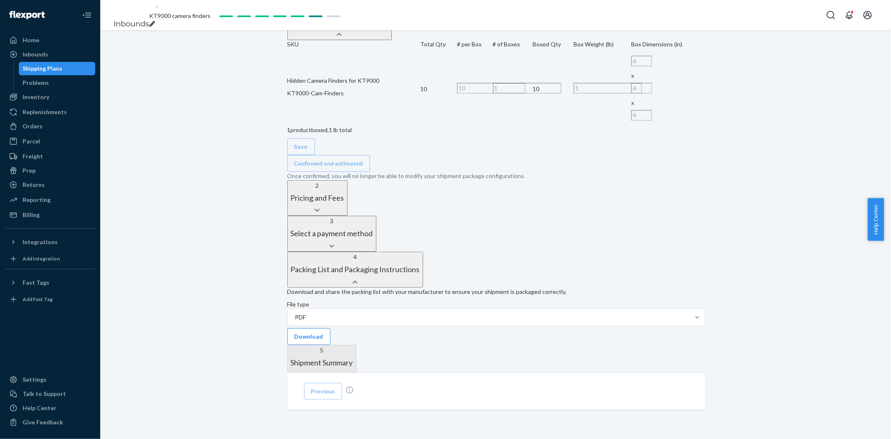
scroll to position [430, 0]
click at [330, 328] on button "Download" at bounding box center [308, 336] width 43 height 17
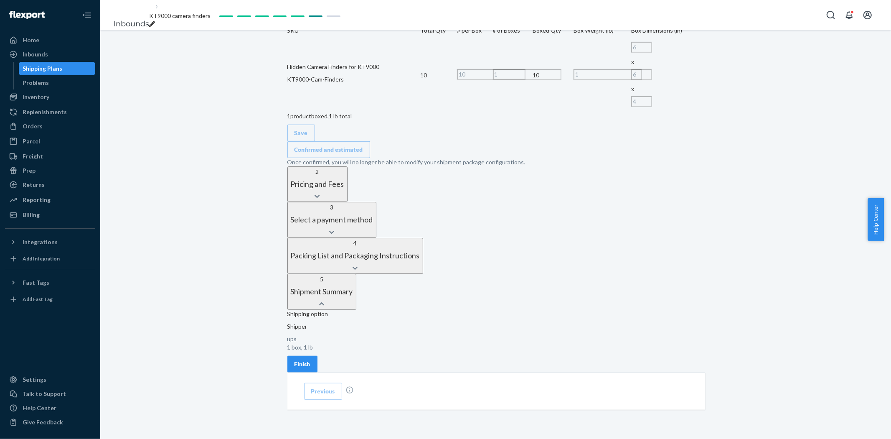
scroll to position [399, 0]
click at [318, 356] on button "Finish" at bounding box center [302, 364] width 30 height 17
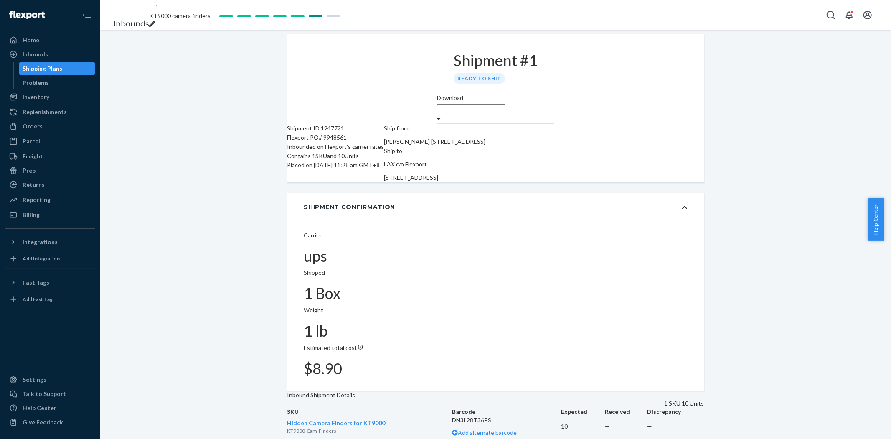
scroll to position [0, 0]
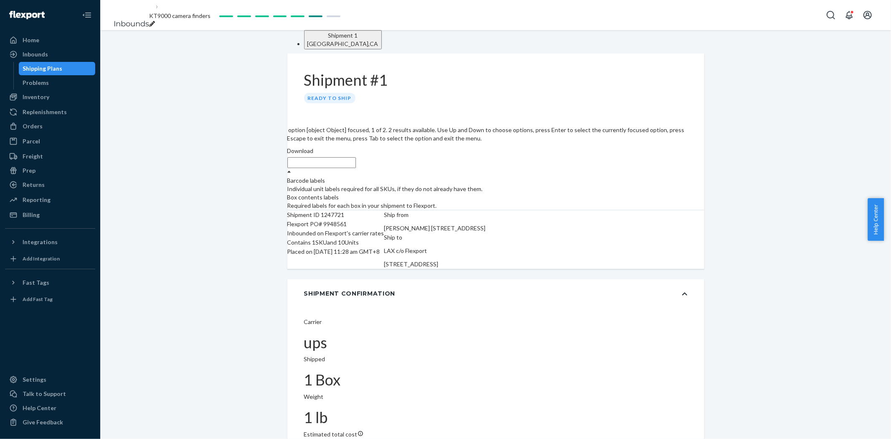
click at [291, 168] on div at bounding box center [289, 172] width 4 height 8
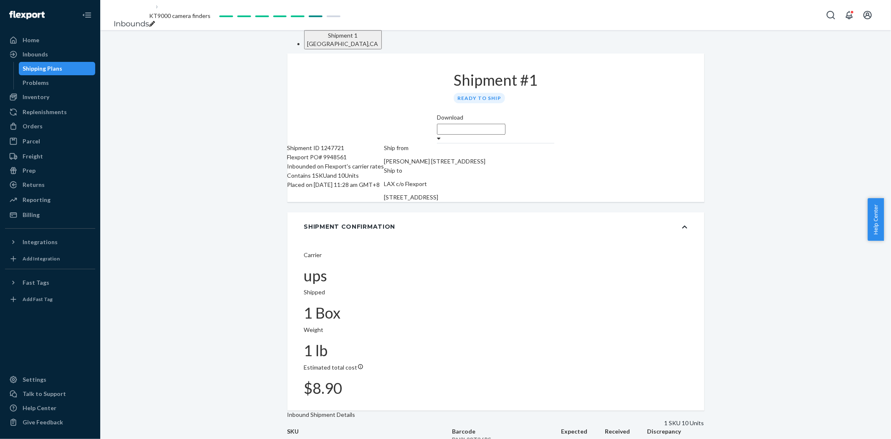
click at [486, 183] on div "Ship from [PERSON_NAME] [STREET_ADDRESS] Ship to LAX c/o Flexport [STREET_ADDRE…" at bounding box center [435, 172] width 102 height 58
click at [554, 113] on div "Download" at bounding box center [495, 123] width 117 height 21
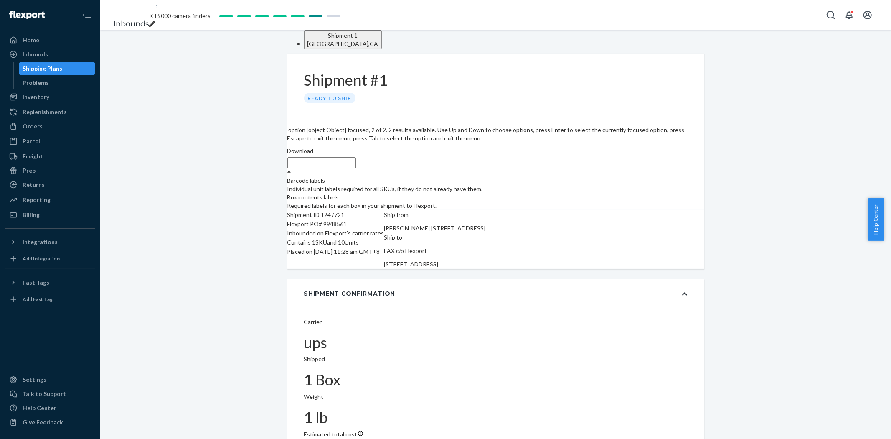
click at [657, 201] on div "Required labels for each box in your shipment to Flexport." at bounding box center [495, 205] width 417 height 8
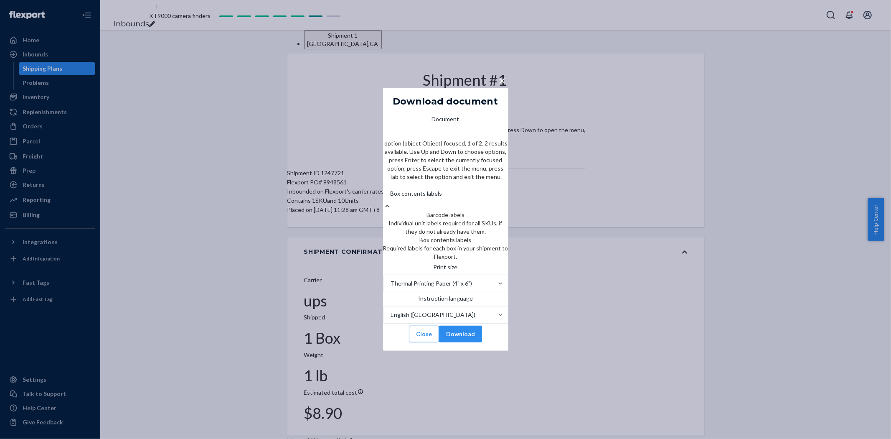
click at [469, 185] on div "Box contents labels" at bounding box center [445, 193] width 125 height 17
click at [391, 189] on input "Document option [object Object] focused, 1 of 2. 2 results available. Use Up an…" at bounding box center [390, 193] width 1 height 8
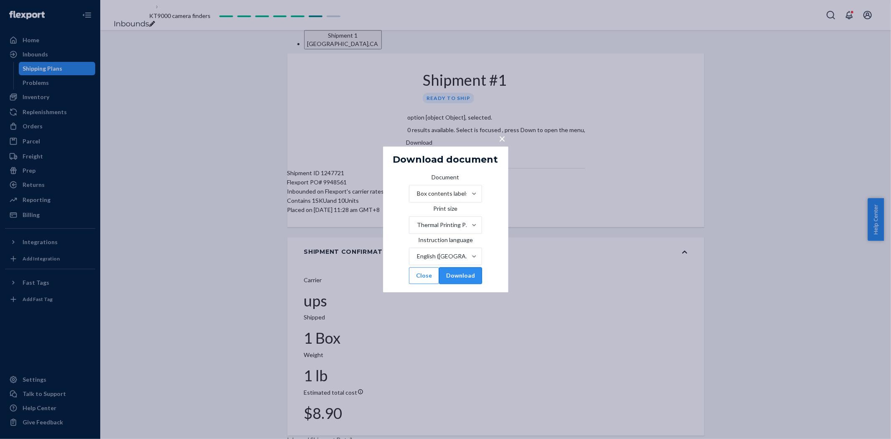
click at [477, 284] on button "Download" at bounding box center [460, 275] width 43 height 17
